Goal: Task Accomplishment & Management: Use online tool/utility

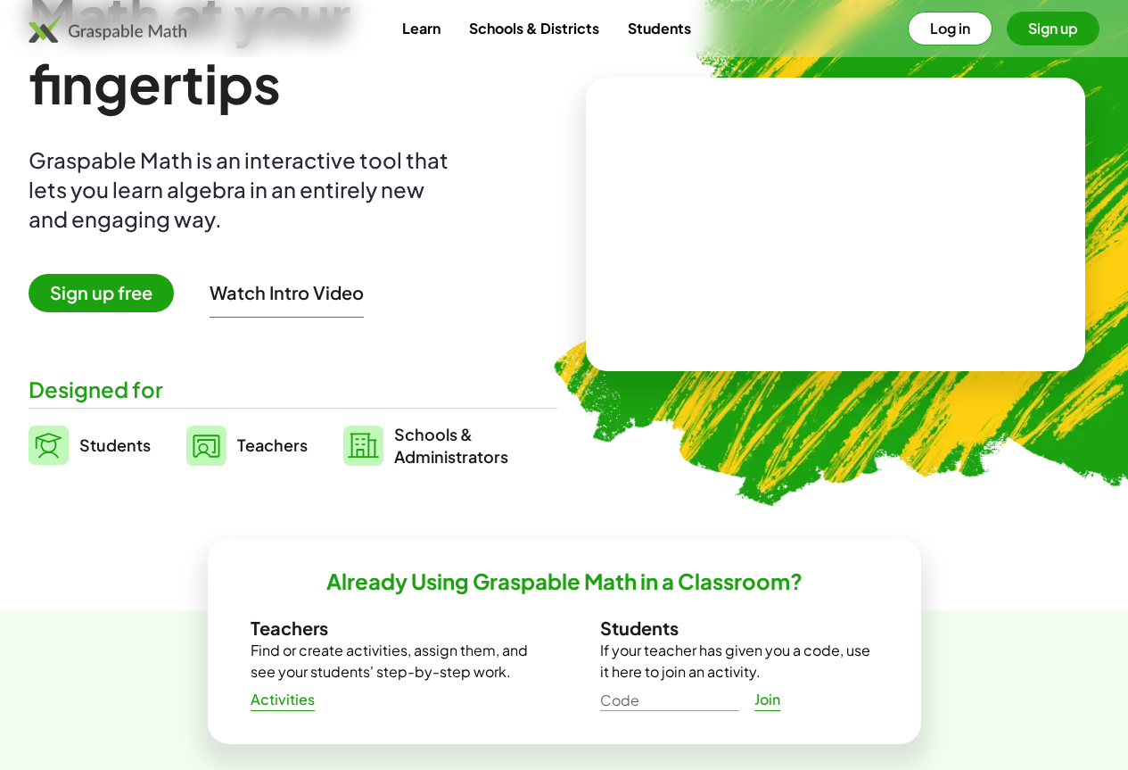
scroll to position [89, 0]
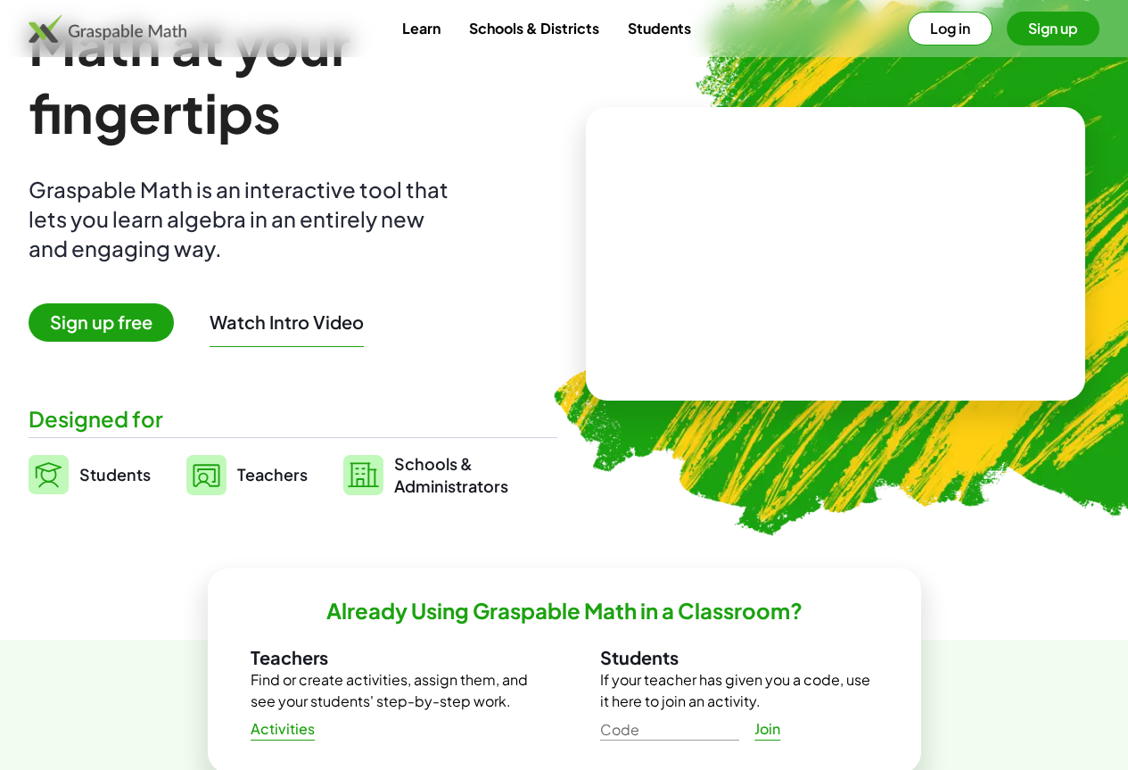
click at [158, 324] on span "Sign up free" at bounding box center [101, 322] width 145 height 38
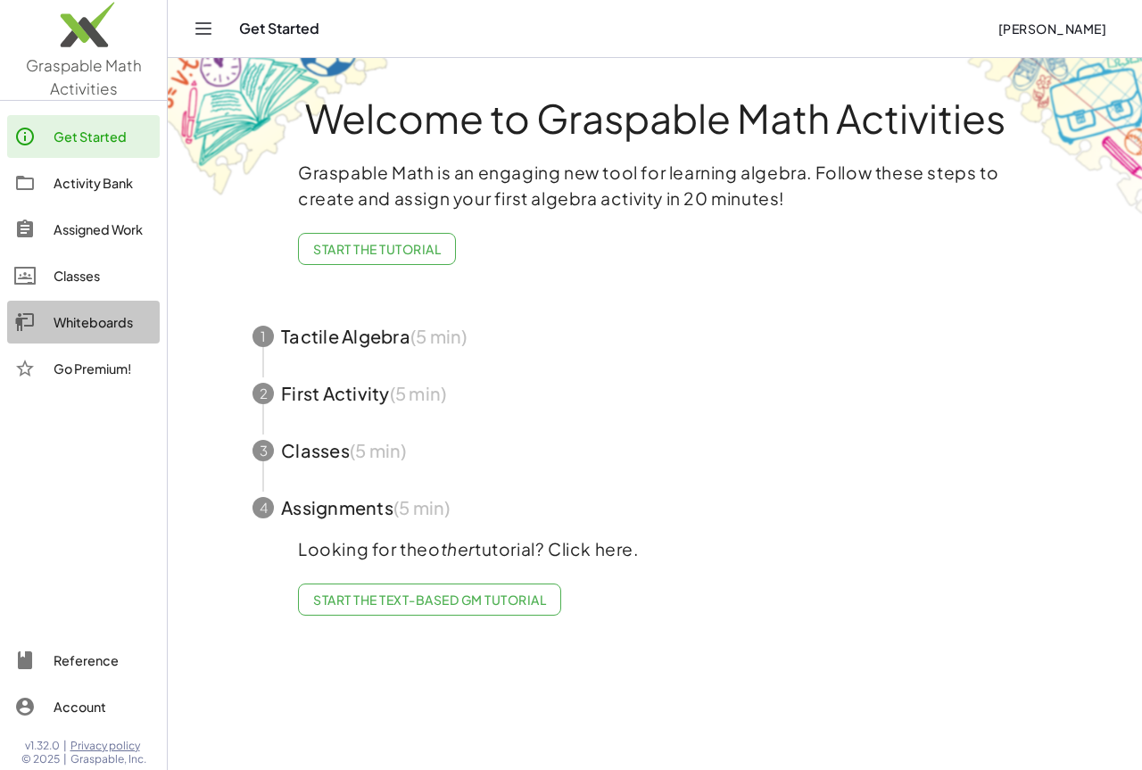
click at [100, 323] on div "Whiteboards" at bounding box center [103, 321] width 99 height 21
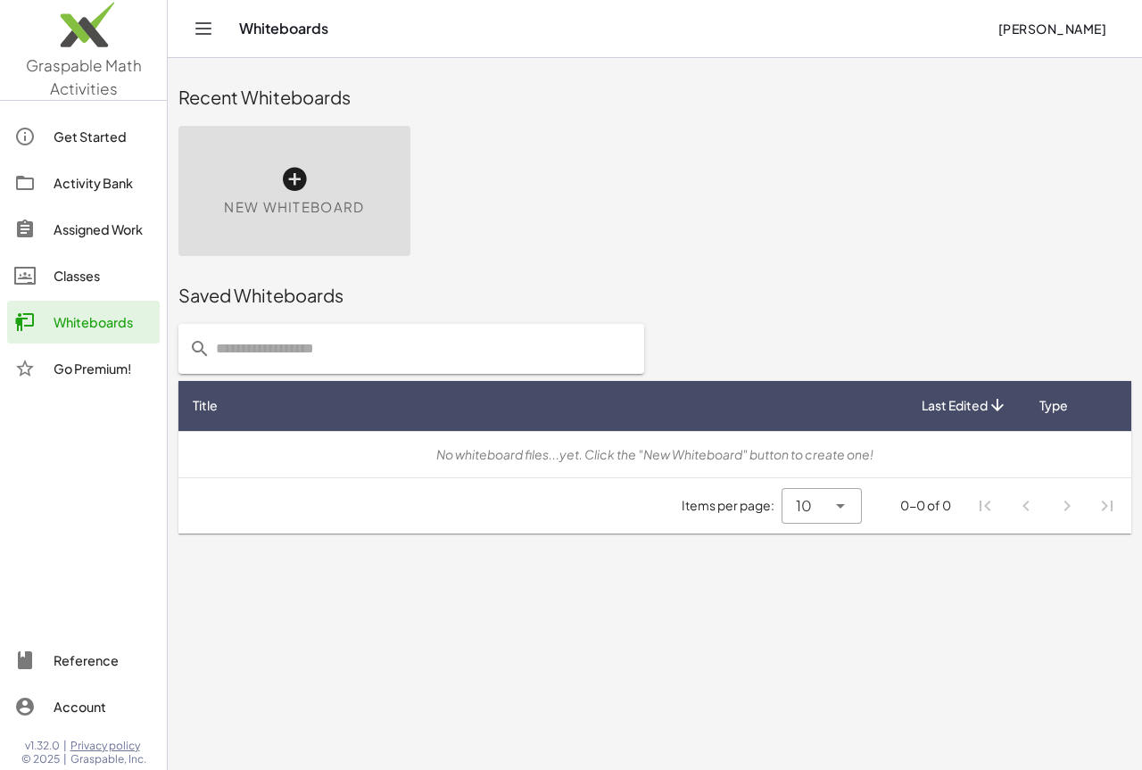
click at [295, 174] on icon at bounding box center [294, 179] width 29 height 29
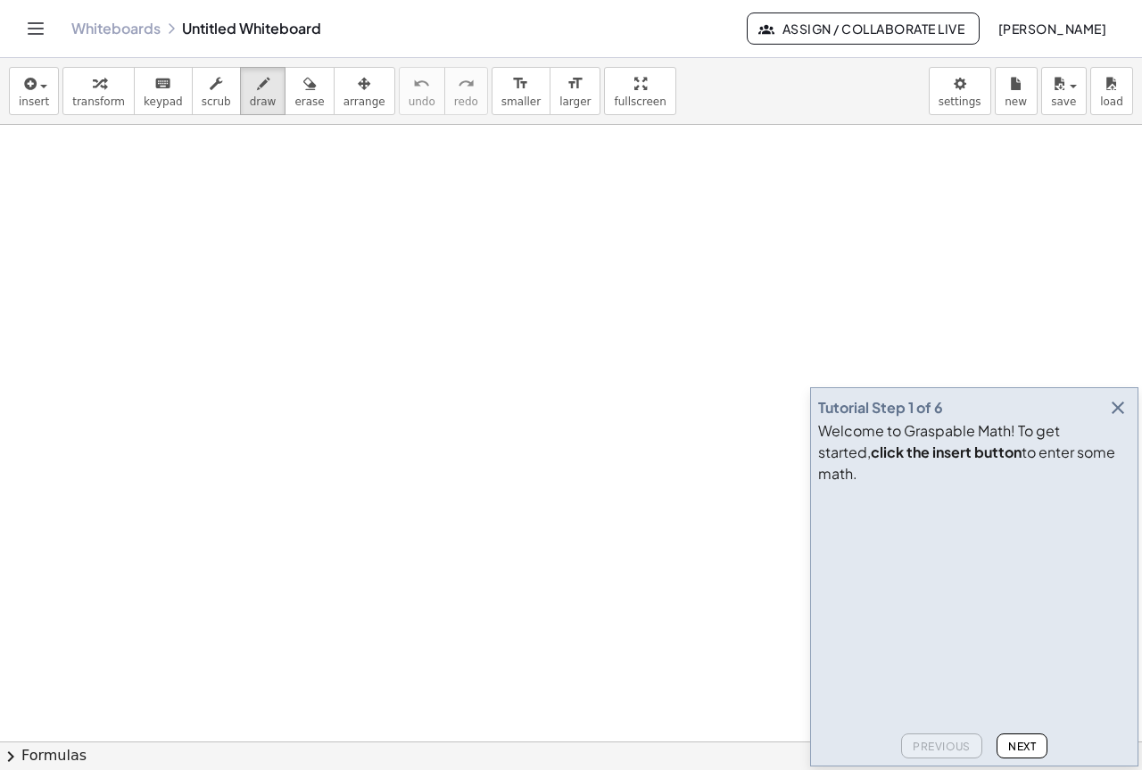
click at [150, 205] on div at bounding box center [571, 741] width 1142 height 1233
click at [37, 98] on span "insert" at bounding box center [34, 101] width 30 height 12
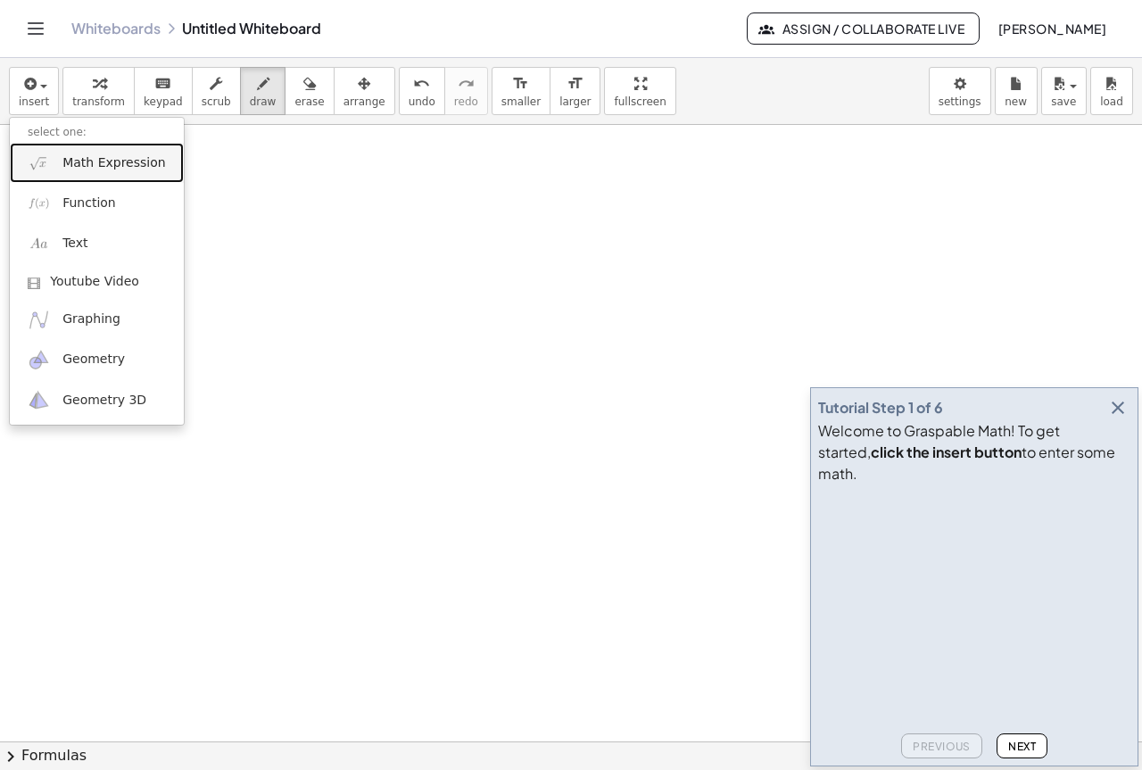
click at [134, 164] on span "Math Expression" at bounding box center [113, 163] width 103 height 18
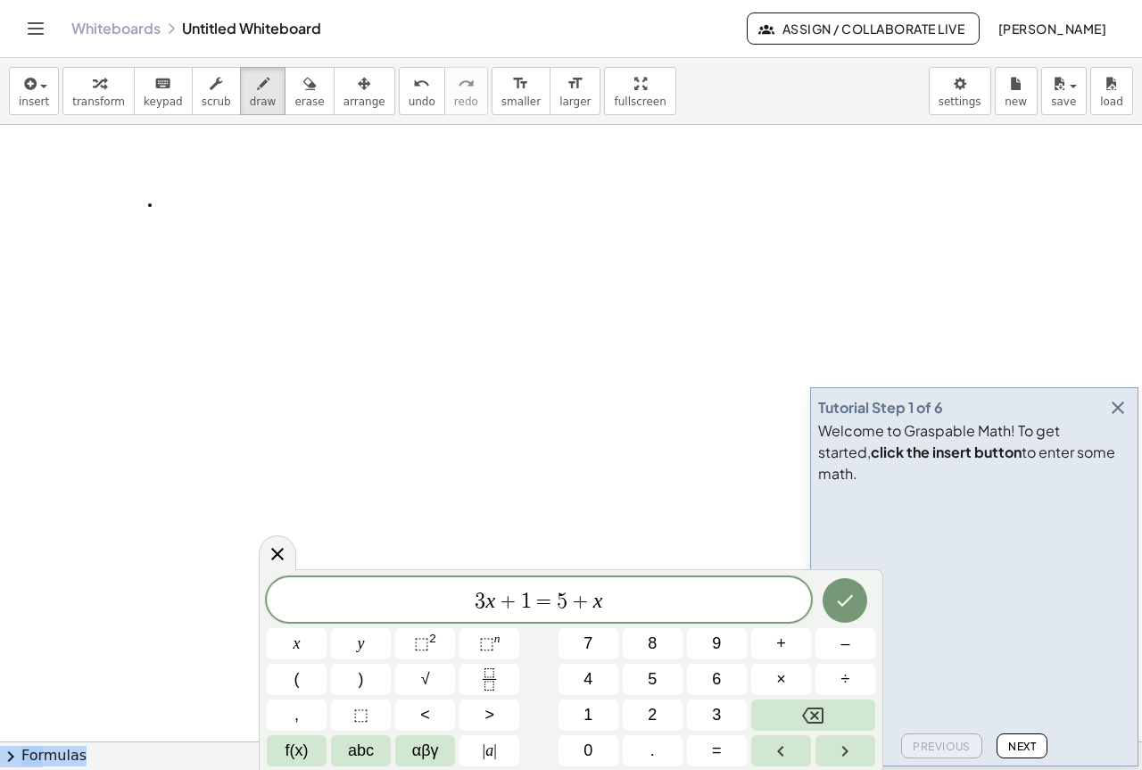
drag, startPoint x: 819, startPoint y: 579, endPoint x: 632, endPoint y: 399, distance: 259.9
click at [632, 399] on body "Graspable Math Activities Get Started Activity Bank Assigned Work Classes White…" at bounding box center [571, 385] width 1142 height 770
drag, startPoint x: 268, startPoint y: 571, endPoint x: 269, endPoint y: 526, distance: 44.6
click at [269, 526] on body "Graspable Math Activities Get Started Activity Bank Assigned Work Classes White…" at bounding box center [571, 385] width 1142 height 770
click at [622, 604] on span "3 x + 1 = 5 + x ​" at bounding box center [539, 601] width 544 height 25
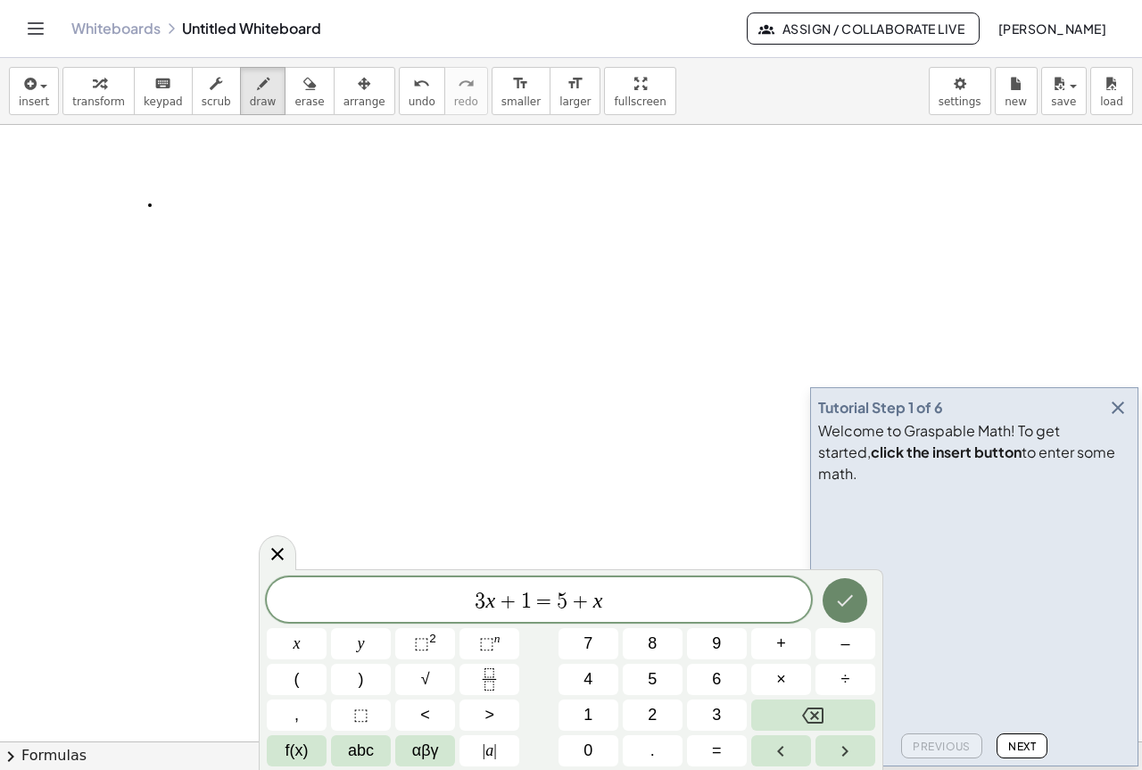
click at [844, 607] on icon "Done" at bounding box center [844, 600] width 21 height 21
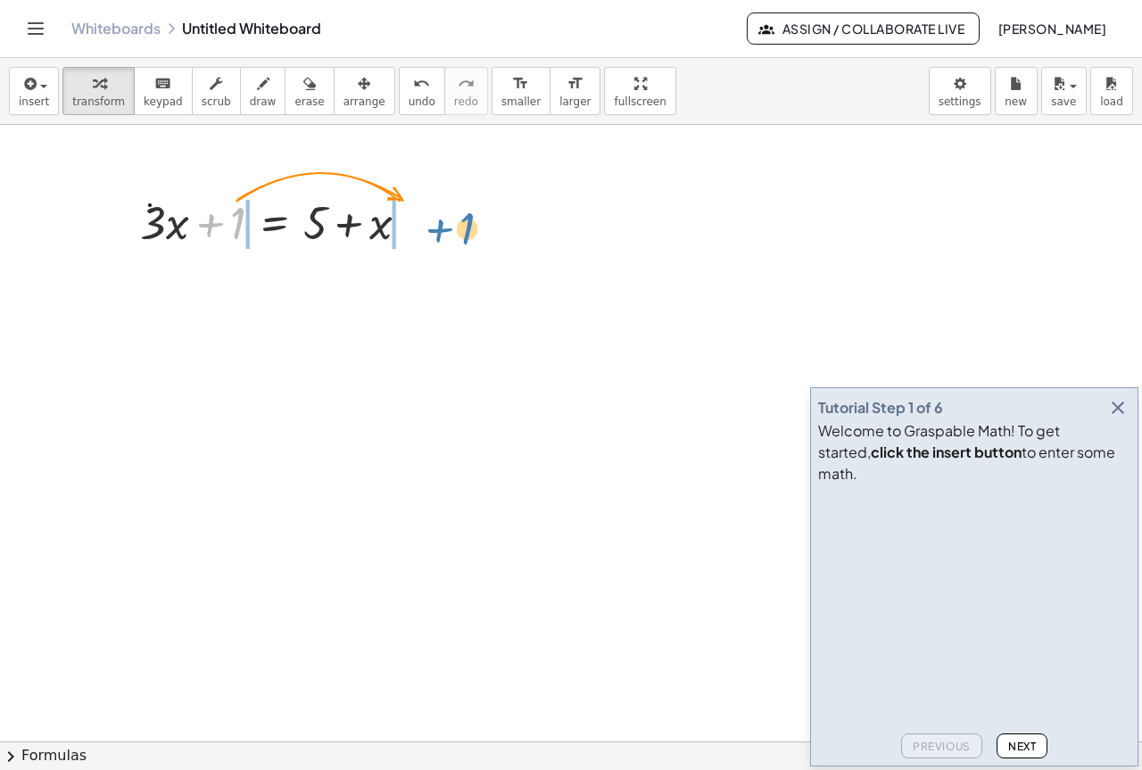
drag, startPoint x: 236, startPoint y: 207, endPoint x: 466, endPoint y: 215, distance: 230.3
click at [466, 215] on div "+ 1 + · 3 · x + 1 = + 5 + x" at bounding box center [571, 741] width 1142 height 1233
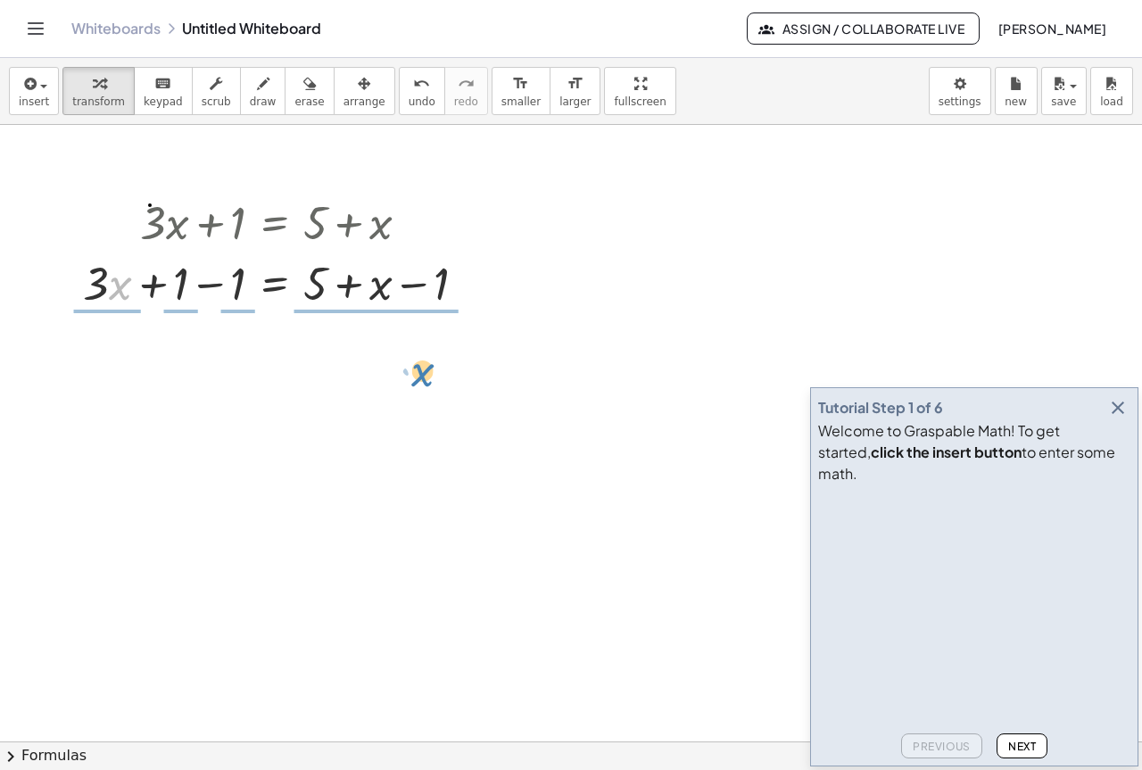
drag, startPoint x: 115, startPoint y: 295, endPoint x: 418, endPoint y: 382, distance: 315.4
